Goal: Transaction & Acquisition: Purchase product/service

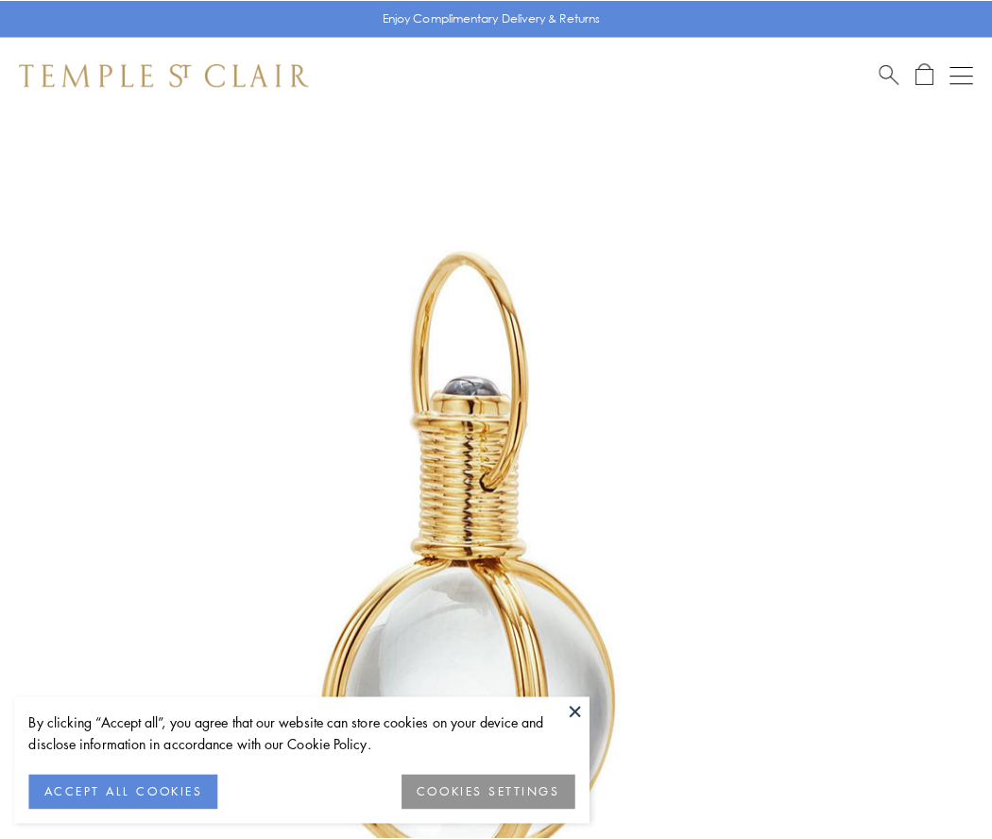
scroll to position [493, 0]
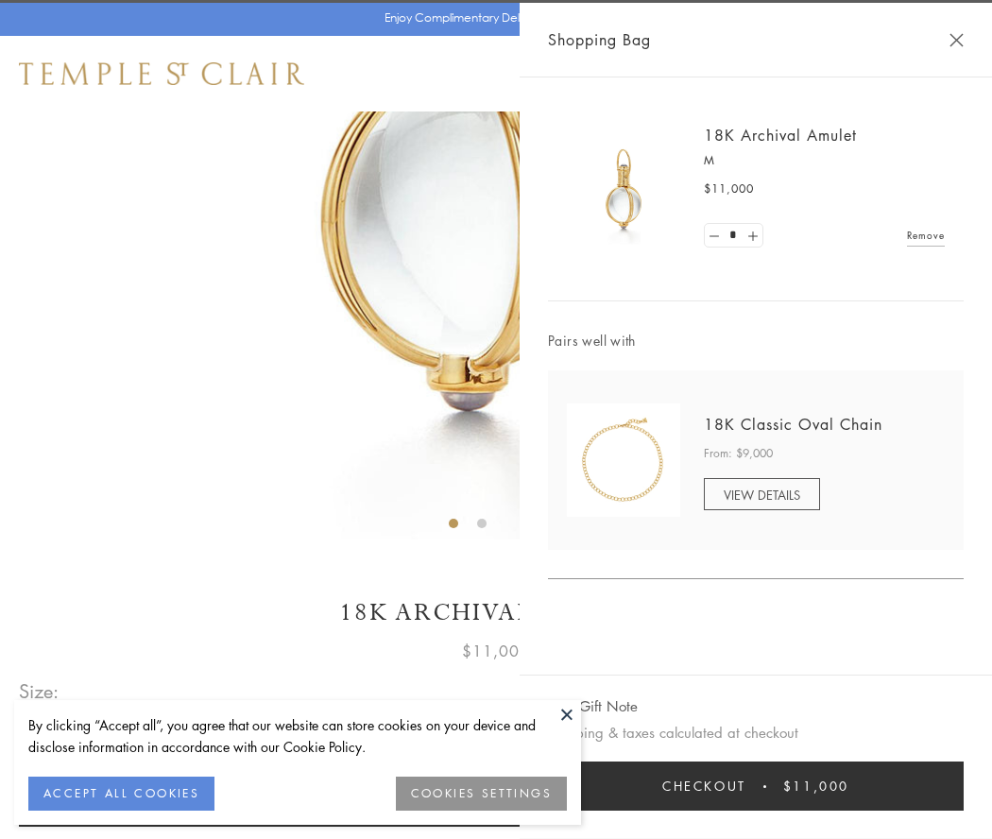
click at [756, 786] on button "Checkout $11,000" at bounding box center [756, 785] width 416 height 49
